Goal: Transaction & Acquisition: Purchase product/service

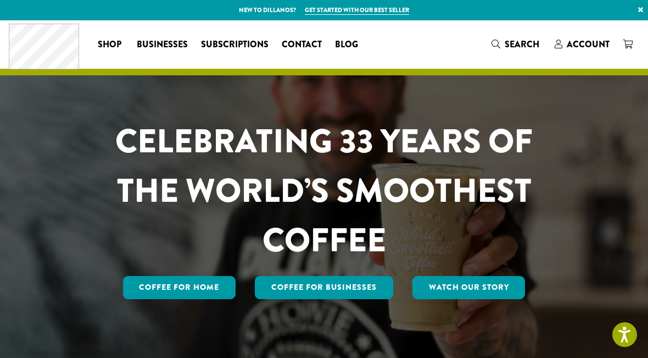
click at [105, 36] on link "Shop" at bounding box center [110, 45] width 39 height 18
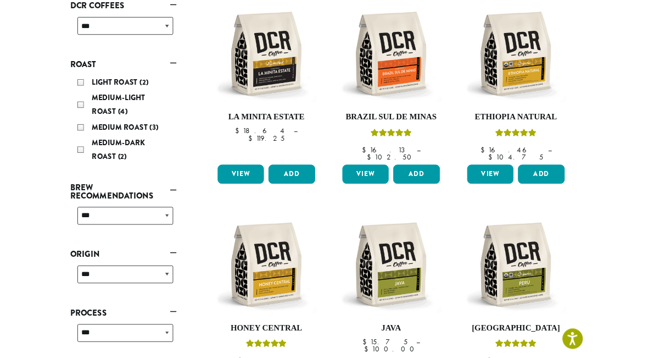
scroll to position [188, 0]
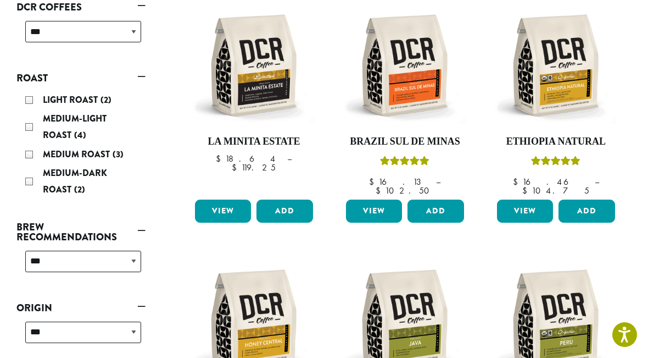
click at [381, 202] on link "View" at bounding box center [374, 210] width 56 height 23
click at [34, 158] on div "Medium Roast (3)" at bounding box center [83, 154] width 116 height 16
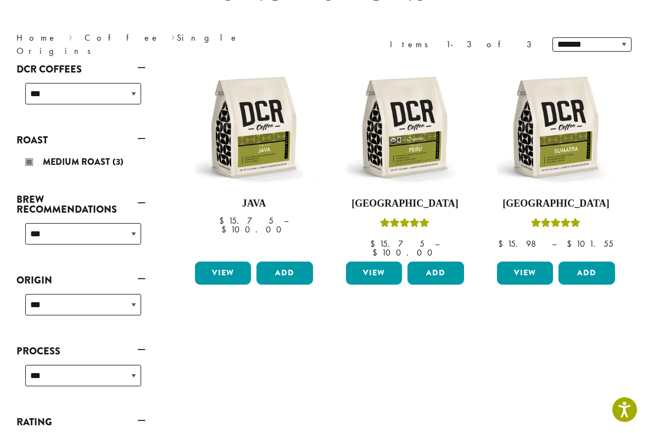
scroll to position [126, 0]
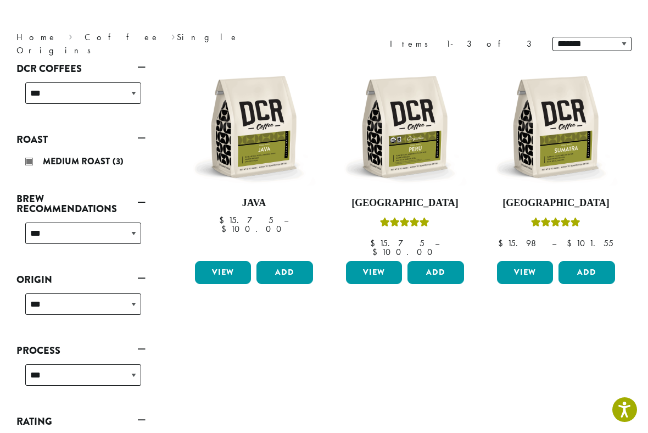
click at [227, 262] on link "View" at bounding box center [223, 272] width 56 height 23
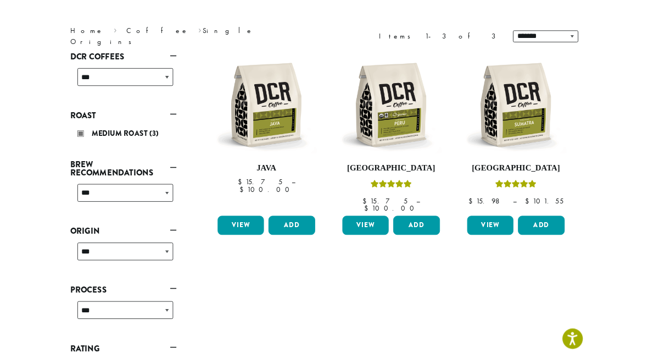
scroll to position [157, 0]
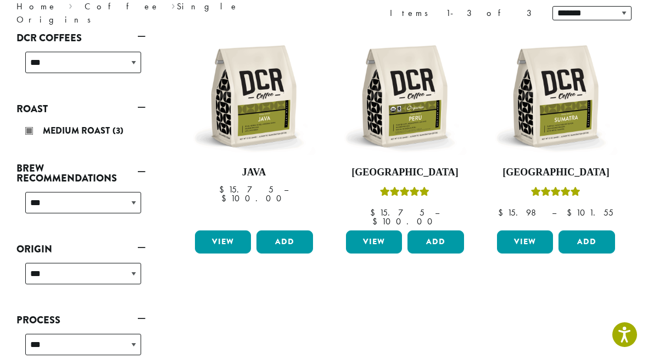
click at [384, 230] on link "View" at bounding box center [374, 241] width 56 height 23
click at [521, 238] on link "View" at bounding box center [525, 241] width 56 height 23
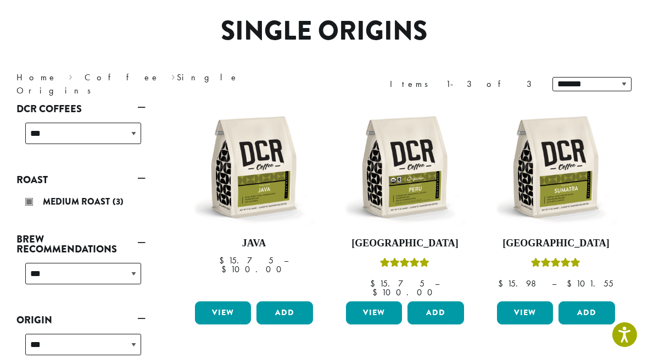
scroll to position [70, 0]
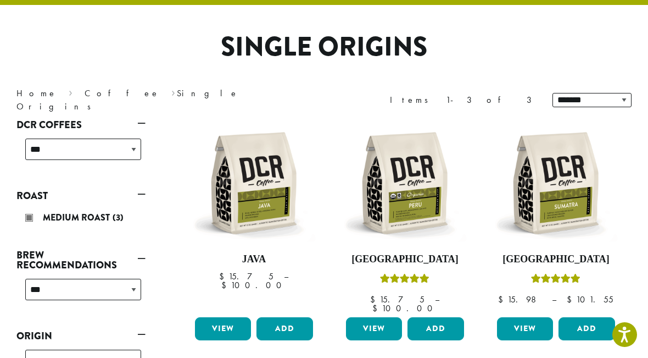
click at [116, 101] on nav "Home › Coffee › Single Origins" at bounding box center [161, 100] width 291 height 26
click at [118, 104] on nav "Home › Coffee › Single Origins" at bounding box center [161, 100] width 291 height 26
click at [98, 104] on nav "Home › Coffee › Single Origins" at bounding box center [161, 100] width 291 height 26
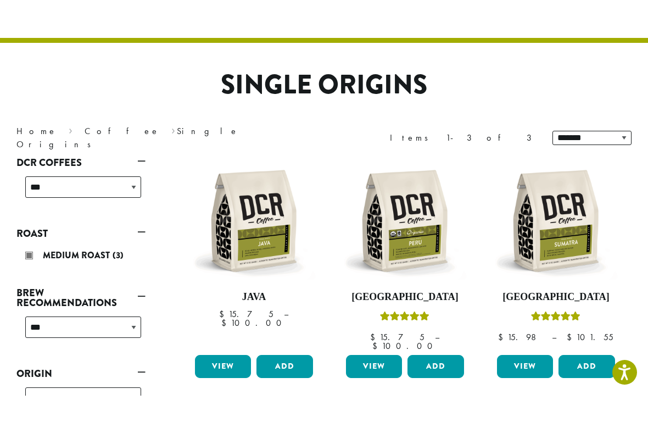
scroll to position [73, 0]
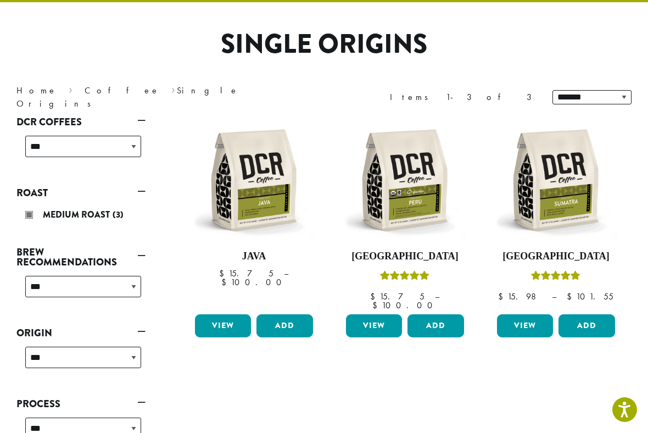
click at [93, 100] on nav "Home › Coffee › Single Origins" at bounding box center [161, 97] width 291 height 26
click at [132, 199] on link "Roast" at bounding box center [80, 193] width 129 height 19
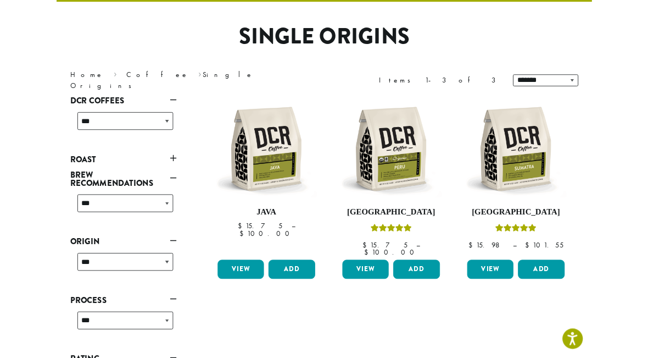
scroll to position [0, 0]
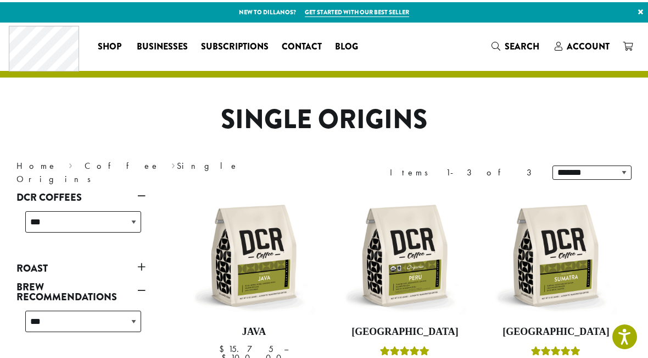
scroll to position [188, 0]
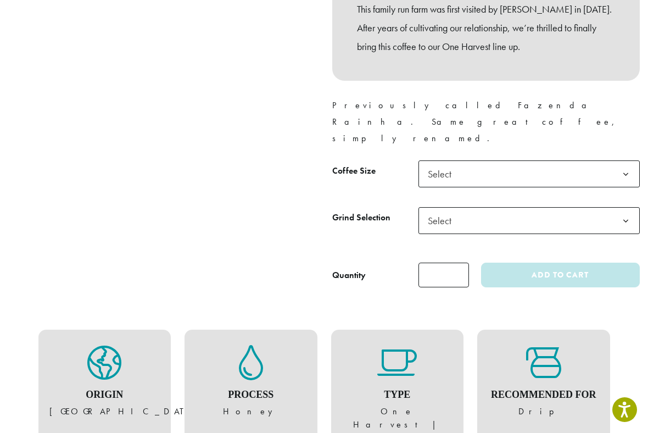
scroll to position [479, 0]
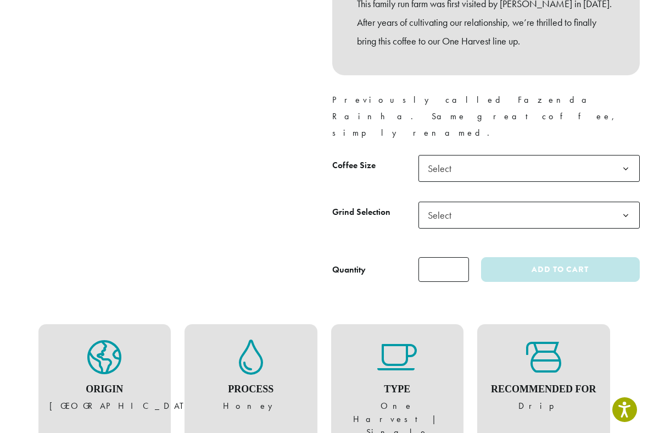
click at [624, 155] on b at bounding box center [626, 168] width 27 height 27
click at [625, 202] on b at bounding box center [626, 215] width 27 height 27
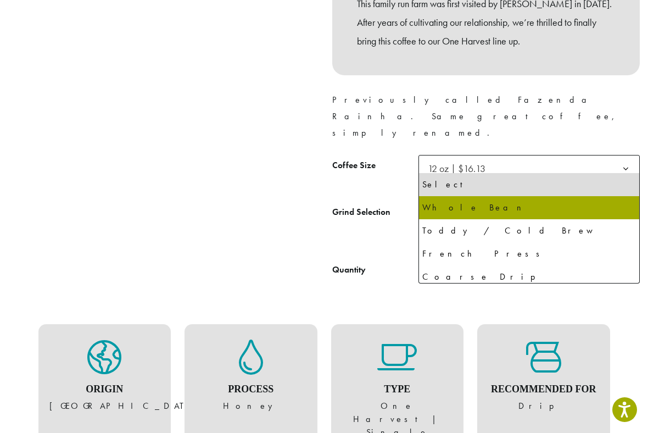
select select "*********"
select select "**********"
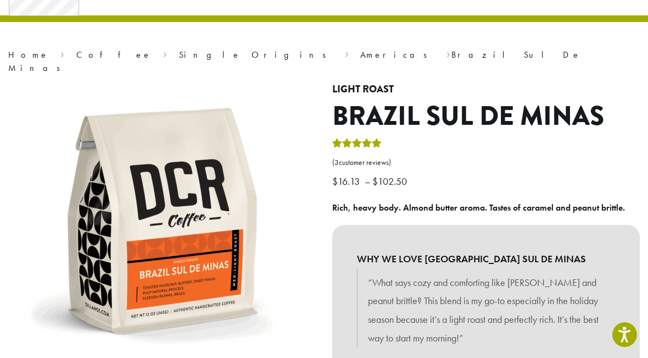
scroll to position [0, 0]
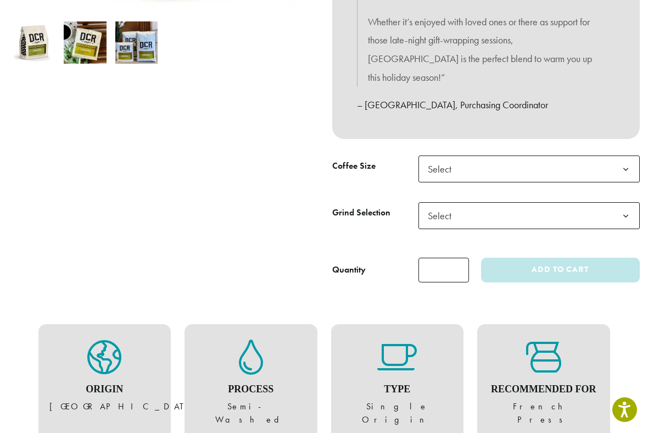
scroll to position [399, 0]
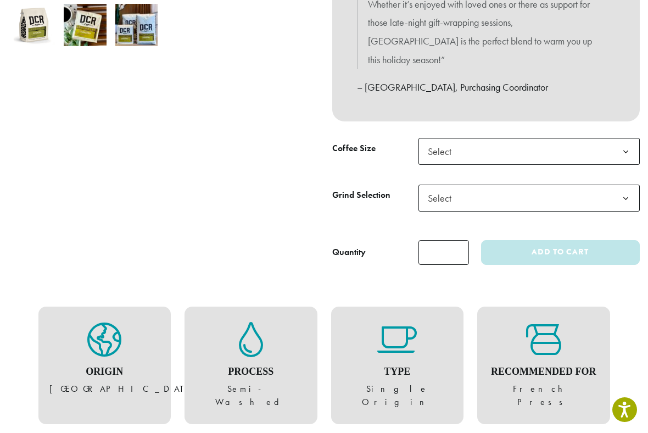
click at [629, 185] on b at bounding box center [626, 198] width 27 height 27
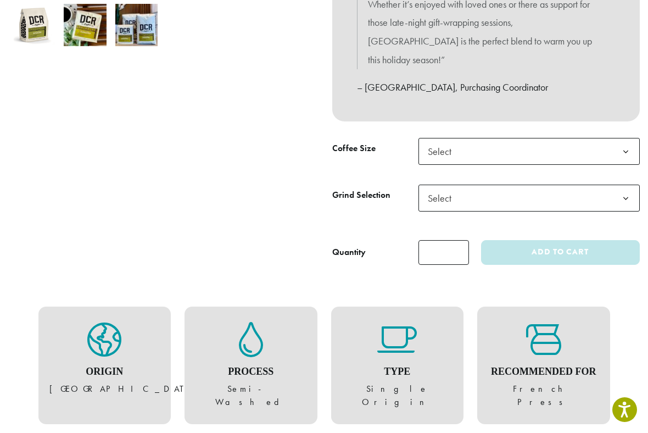
click at [625, 185] on b at bounding box center [626, 198] width 27 height 27
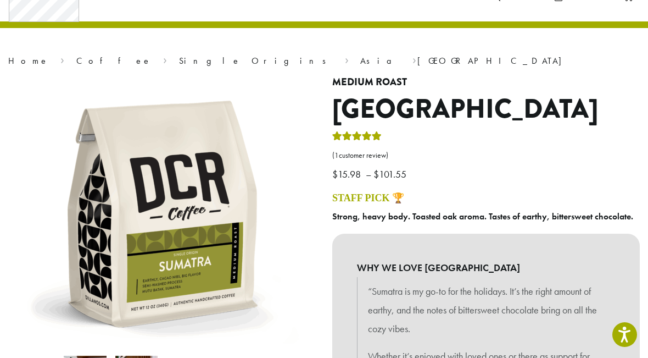
scroll to position [0, 0]
